Goal: Task Accomplishment & Management: Manage account settings

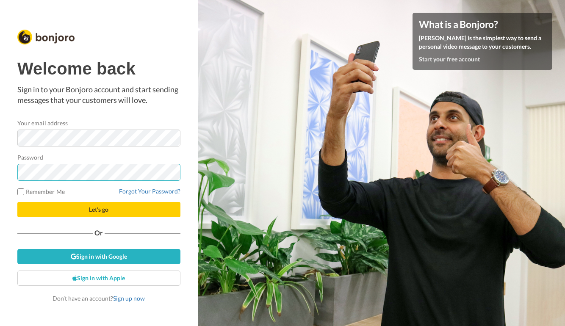
click at [99, 210] on button "Let's go" at bounding box center [98, 209] width 163 height 15
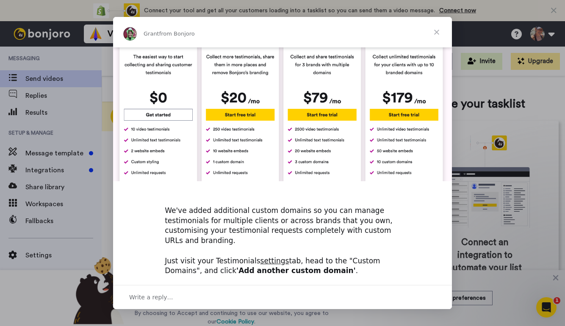
scroll to position [16, 0]
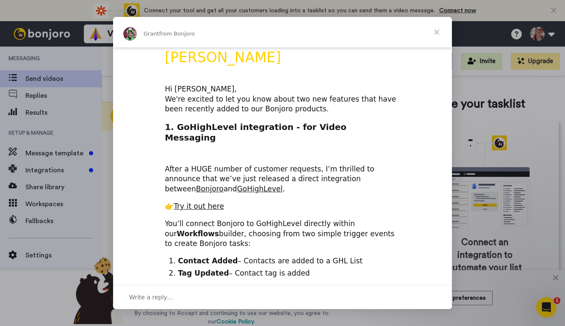
click at [438, 31] on span "Close" at bounding box center [436, 32] width 30 height 30
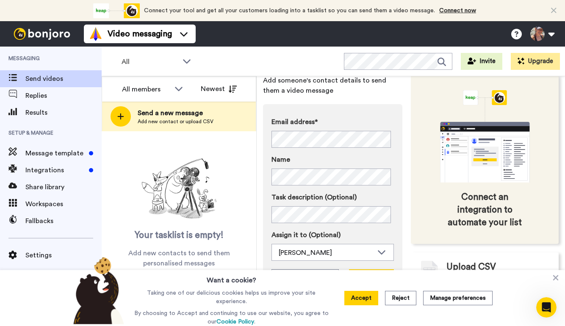
scroll to position [58, 0]
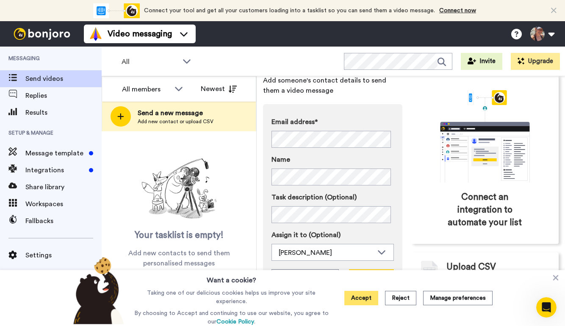
click at [357, 299] on button "Accept" at bounding box center [361, 298] width 34 height 14
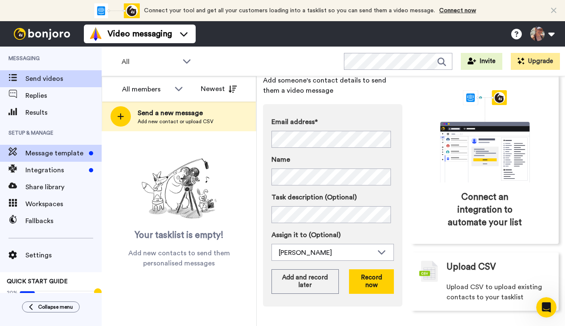
click at [67, 151] on span "Message template" at bounding box center [55, 153] width 60 height 10
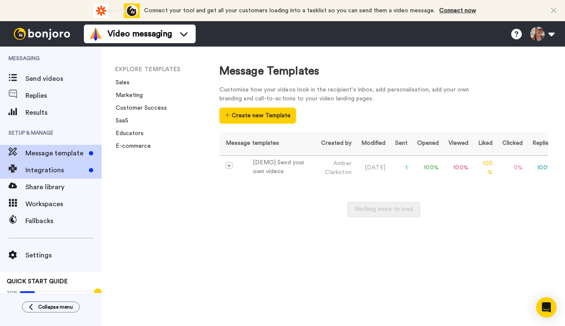
click at [49, 169] on span "Integrations" at bounding box center [55, 170] width 60 height 10
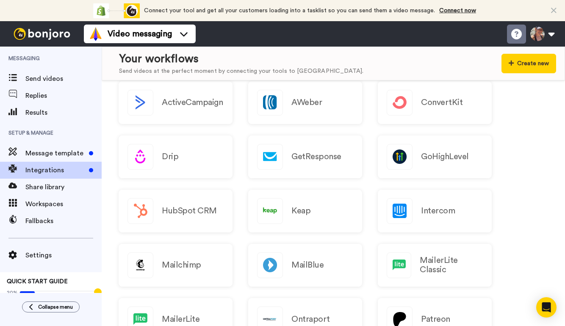
click at [519, 34] on icon at bounding box center [516, 34] width 11 height 11
click at [551, 33] on button at bounding box center [542, 34] width 32 height 19
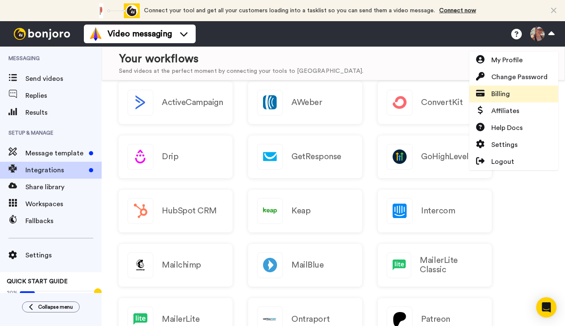
click at [510, 94] on span "Billing" at bounding box center [500, 94] width 19 height 10
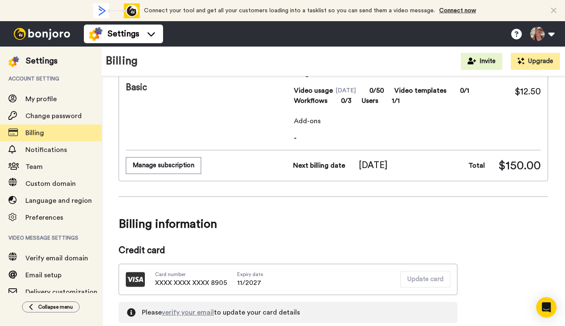
scroll to position [42, 0]
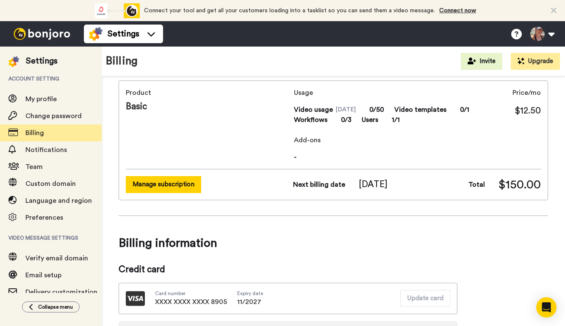
click at [180, 185] on button "Manage subscription" at bounding box center [163, 184] width 75 height 17
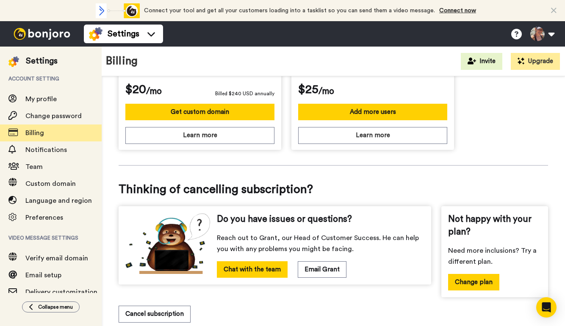
scroll to position [357, 0]
click at [160, 310] on button "Cancel subscription" at bounding box center [155, 314] width 72 height 17
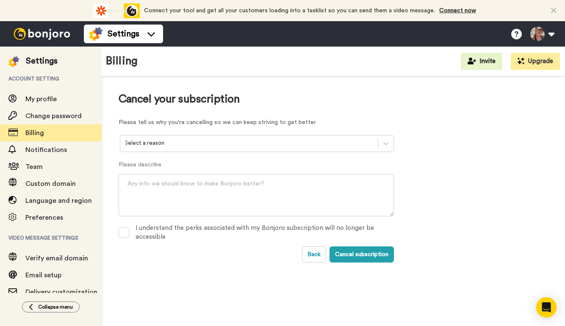
click at [188, 145] on div at bounding box center [249, 144] width 249 height 10
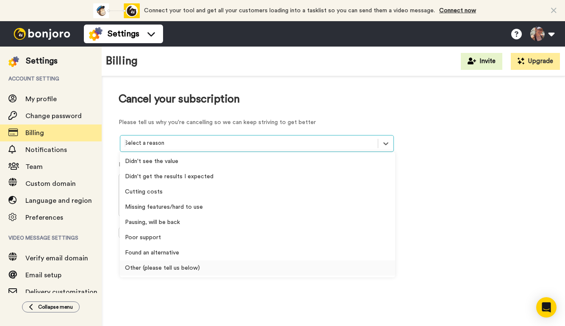
click at [187, 268] on div "Other (please tell us below)" at bounding box center [257, 268] width 275 height 15
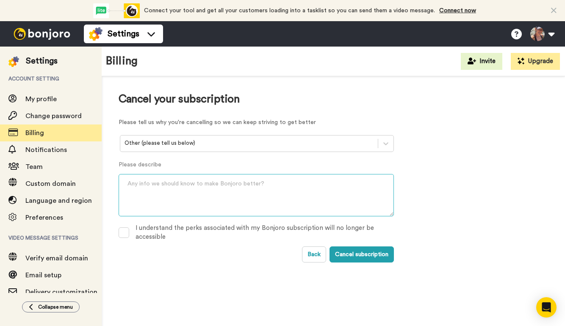
click at [178, 192] on textarea at bounding box center [256, 195] width 275 height 42
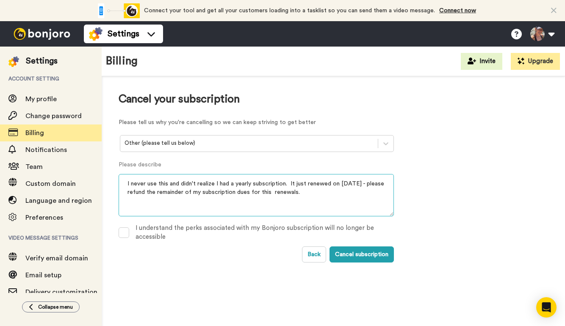
click at [271, 191] on textarea "I never use this and didn't realize I had a yearly subscription. It just renewe…" at bounding box center [256, 195] width 275 height 42
type textarea "I never use this and didn't realize I had a yearly subscription. It just renewe…"
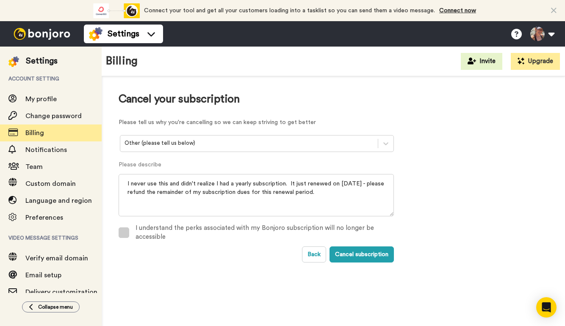
click at [122, 232] on span at bounding box center [124, 232] width 11 height 11
click at [355, 255] on button "Cancel subscription" at bounding box center [362, 255] width 64 height 16
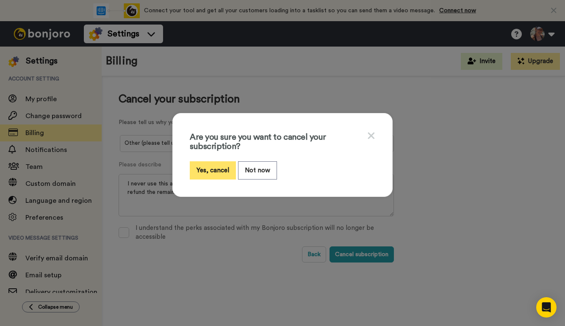
click at [207, 169] on button "Yes, cancel" at bounding box center [213, 170] width 46 height 18
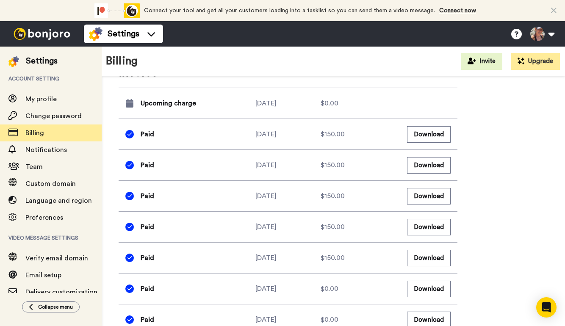
scroll to position [427, 0]
click at [547, 305] on icon "Open Intercom Messenger" at bounding box center [546, 307] width 10 height 11
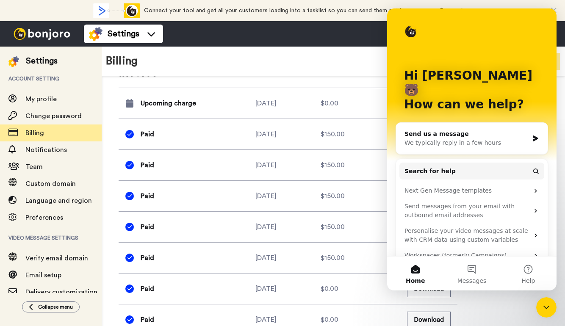
scroll to position [0, 0]
click at [474, 269] on button "1 Messages" at bounding box center [471, 274] width 56 height 34
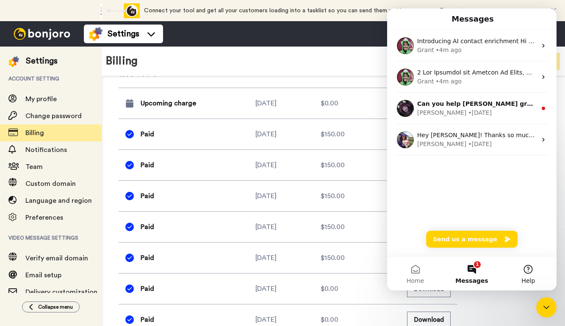
click at [533, 272] on button "Help" at bounding box center [528, 274] width 56 height 34
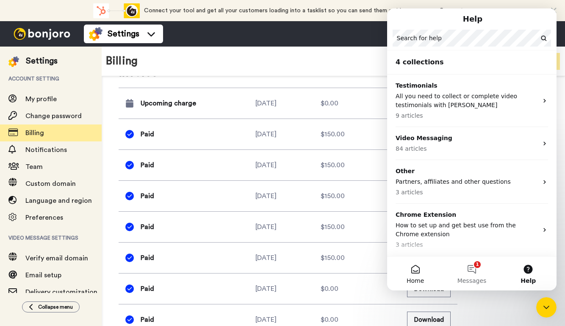
click at [410, 274] on button "Home" at bounding box center [415, 274] width 56 height 34
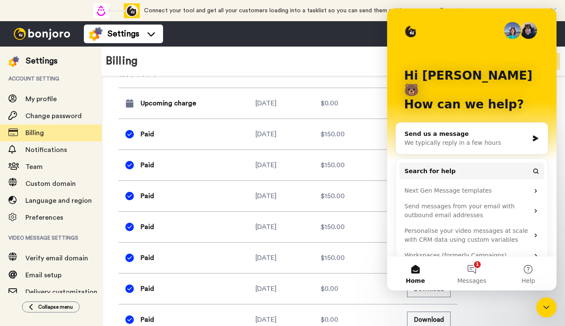
click at [340, 57] on div "Billing Invite Upgrade" at bounding box center [333, 62] width 463 height 30
click at [544, 308] on icon "Close Intercom Messenger" at bounding box center [546, 307] width 10 height 10
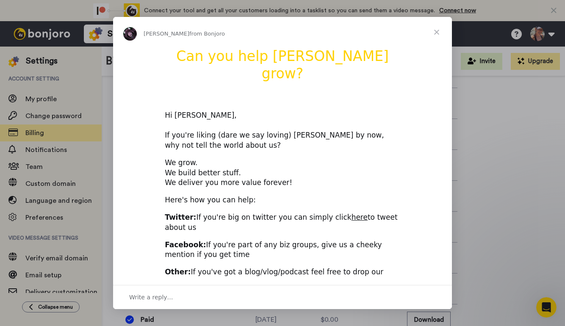
click at [437, 30] on span "Close" at bounding box center [436, 32] width 30 height 30
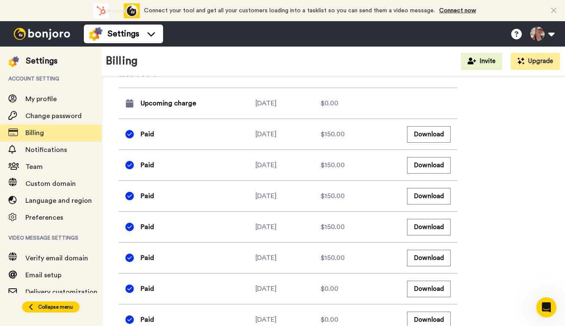
click at [56, 305] on span "Collapse menu" at bounding box center [55, 307] width 35 height 7
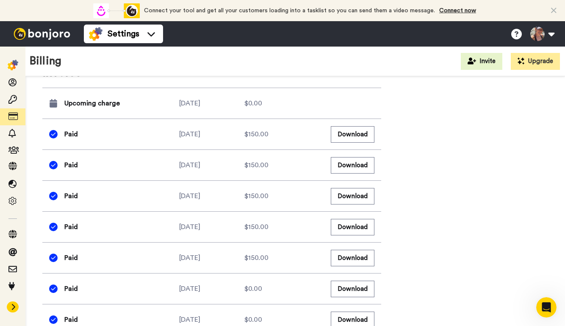
click at [14, 310] on button at bounding box center [13, 307] width 12 height 11
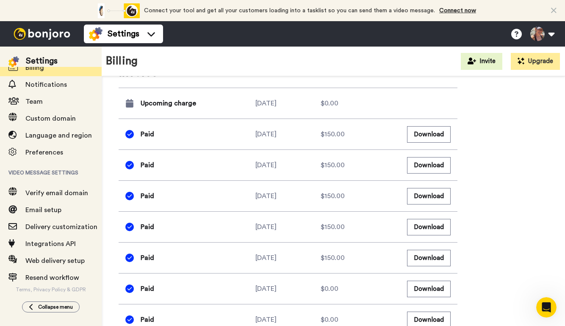
scroll to position [66, 0]
click at [476, 209] on div "Billing summary See all inclusions Product Basic Your subscription will end [DA…" at bounding box center [334, 1] width 430 height 669
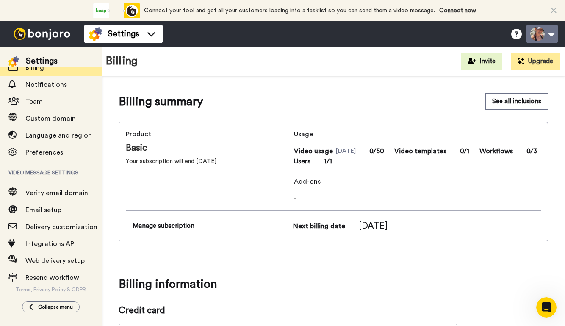
click at [542, 36] on button at bounding box center [542, 34] width 32 height 19
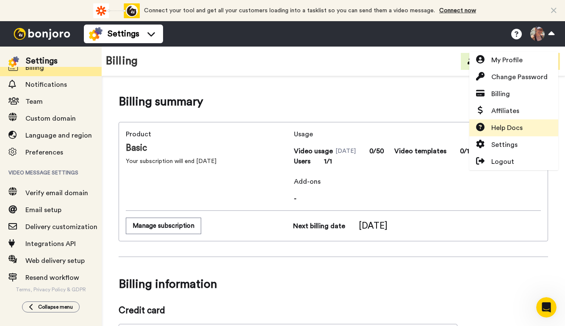
click at [520, 129] on span "Help Docs" at bounding box center [506, 128] width 31 height 10
click at [550, 305] on icon "Open Intercom Messenger" at bounding box center [547, 308] width 14 height 14
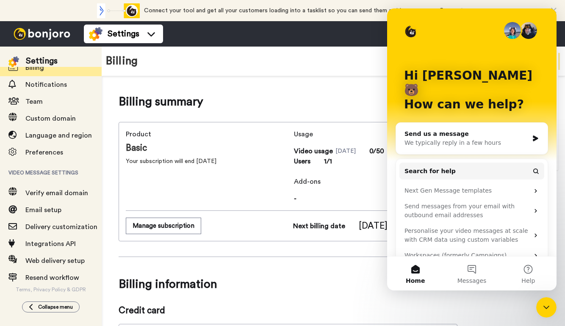
click at [456, 139] on div "We typically reply in a few hours" at bounding box center [467, 143] width 124 height 9
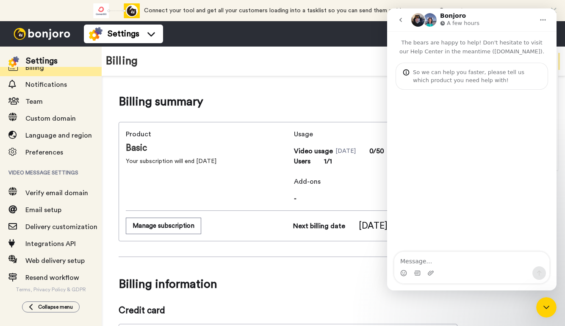
click at [449, 72] on div "So we can help you faster, please tell us which product you need help with!" at bounding box center [477, 76] width 128 height 16
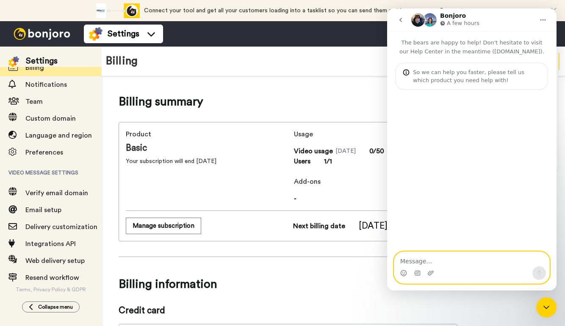
click at [454, 256] on textarea "Message…" at bounding box center [471, 259] width 155 height 14
type textarea "Hello,"
type textarea "I"
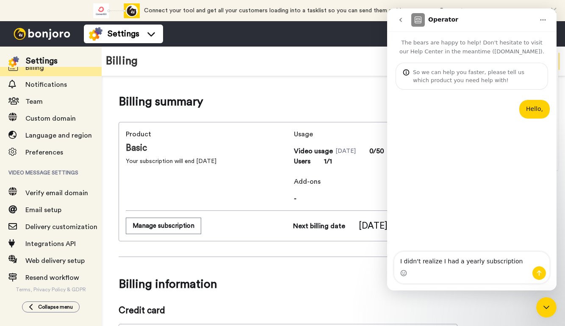
click at [404, 262] on textarea "I didn't realize I had a yearly subscription" at bounding box center [471, 259] width 155 height 14
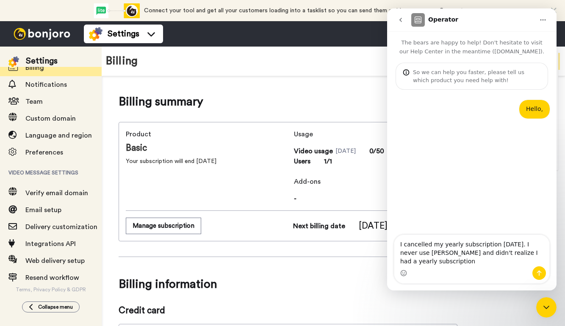
click at [452, 261] on textarea "I cancelled my yearly subscription [DATE]. I never use [PERSON_NAME] and didn't…" at bounding box center [471, 250] width 155 height 31
click at [448, 262] on textarea "I cancelled my yearly subscription [DATE]. I never use [PERSON_NAME] and didn't…" at bounding box center [471, 250] width 155 height 31
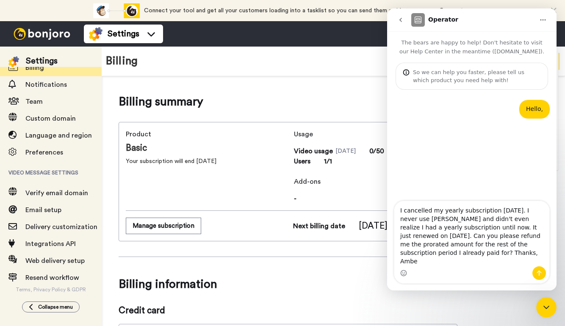
type textarea "I cancelled my yearly subscription [DATE]. I never use [PERSON_NAME] and didn't…"
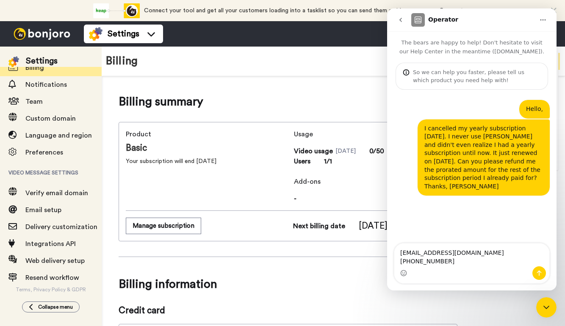
click at [451, 261] on textarea "[EMAIL_ADDRESS][DOMAIN_NAME] [PHONE_NUMBER]" at bounding box center [471, 255] width 155 height 23
type textarea "[EMAIL_ADDRESS][DOMAIN_NAME] [PHONE_NUMBER]"
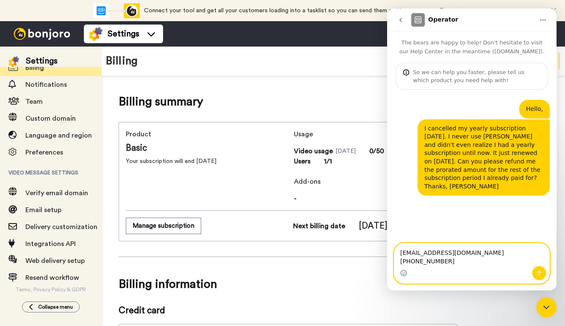
click at [541, 272] on icon "Send a message…" at bounding box center [539, 273] width 7 height 7
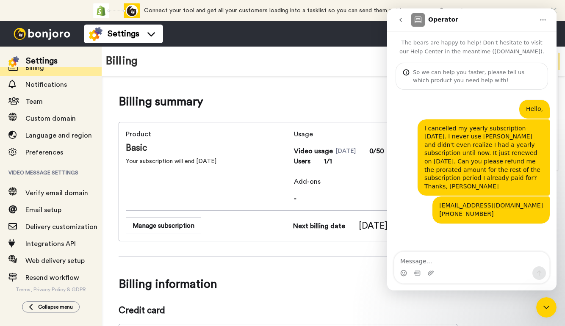
click at [477, 73] on div "So we can help you faster, please tell us which product you need help with!" at bounding box center [477, 76] width 128 height 16
click at [507, 79] on div "So we can help you faster, please tell us which product you need help with!" at bounding box center [477, 76] width 128 height 16
